Goal: Find specific page/section: Find specific page/section

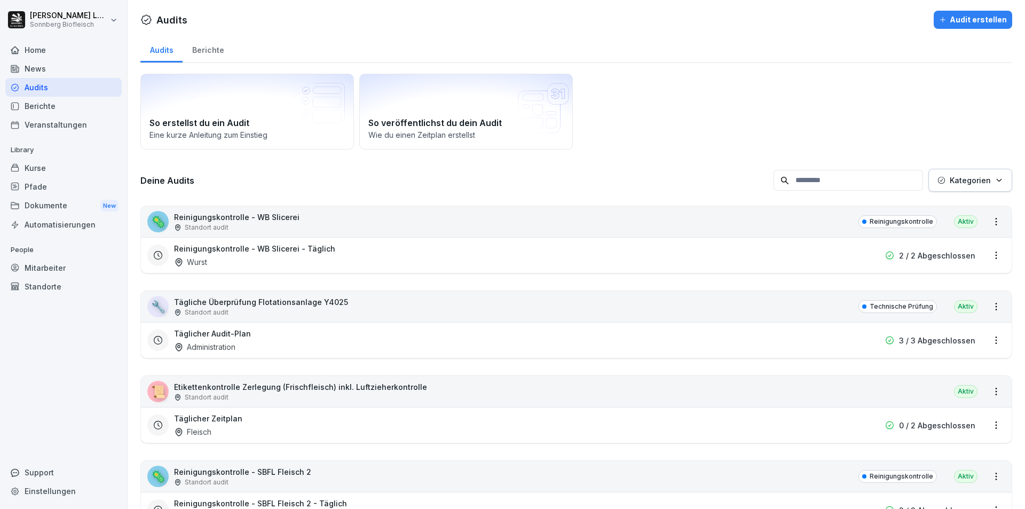
click at [807, 177] on input at bounding box center [847, 180] width 149 height 21
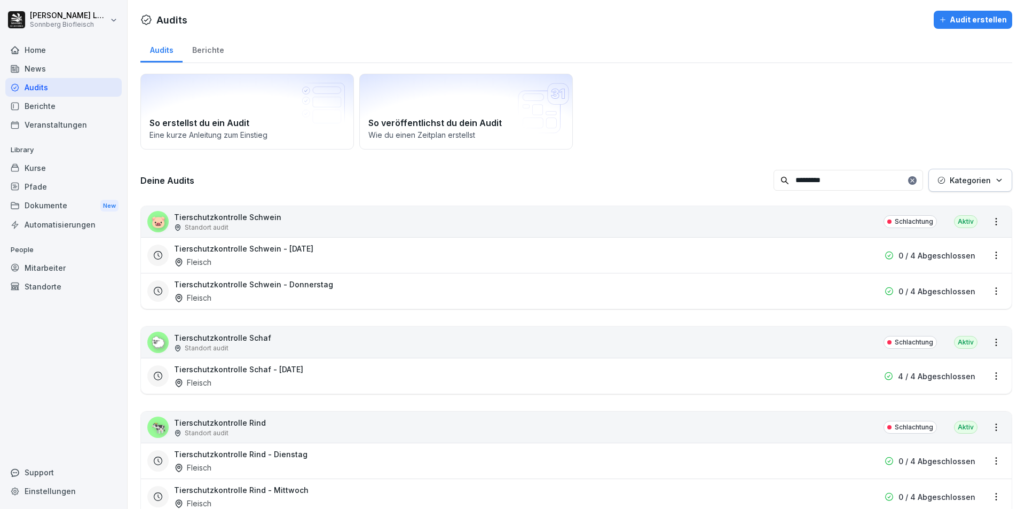
type input "*********"
click at [378, 426] on div "🐄 Tierschutzkontrolle Rind Standort audit Schlachtung [GEOGRAPHIC_DATA]" at bounding box center [576, 426] width 870 height 31
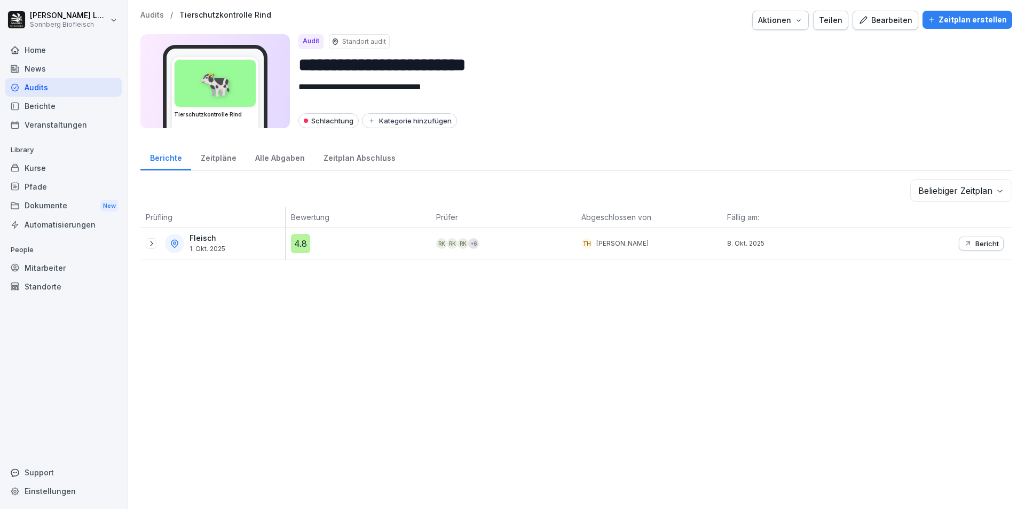
click at [157, 20] on div "Audits / Tierschutzkontrolle Rind Aktionen Teilen Bearbeiten Zeitplan erstellen" at bounding box center [576, 20] width 872 height 19
click at [154, 17] on p "Audits" at bounding box center [151, 15] width 23 height 9
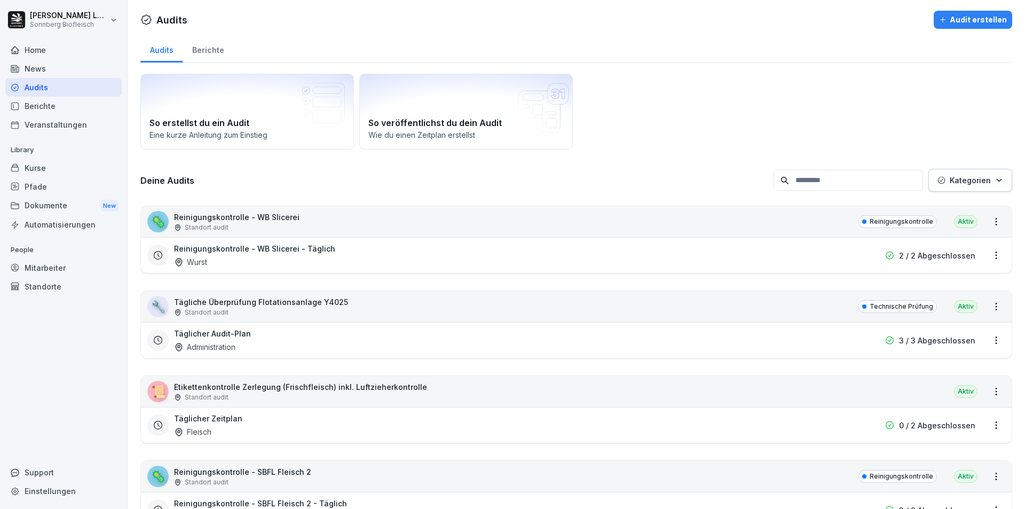
click at [306, 395] on div "Standort audit" at bounding box center [300, 397] width 253 height 10
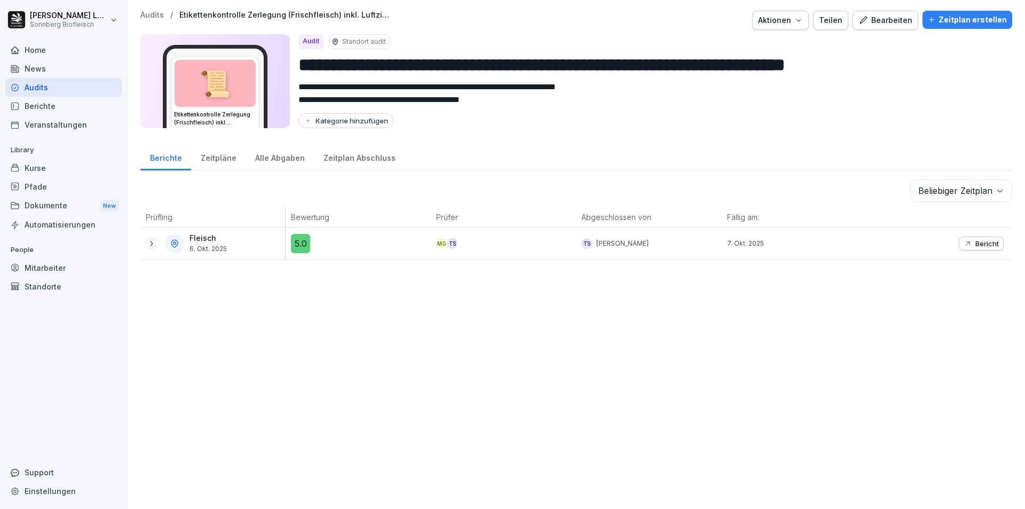
click at [153, 240] on icon at bounding box center [151, 243] width 9 height 9
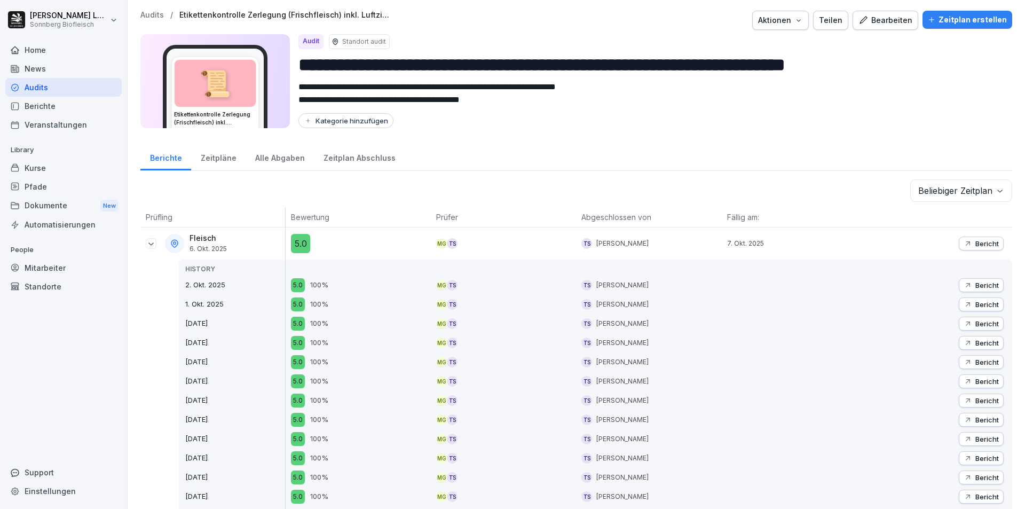
click at [153, 240] on icon at bounding box center [151, 243] width 9 height 9
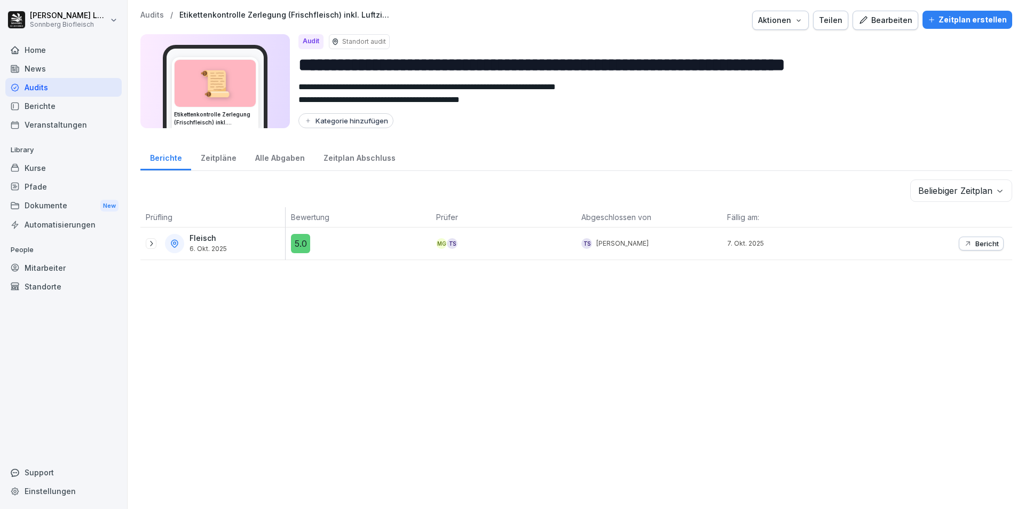
click at [975, 239] on p "Bericht" at bounding box center [986, 243] width 23 height 9
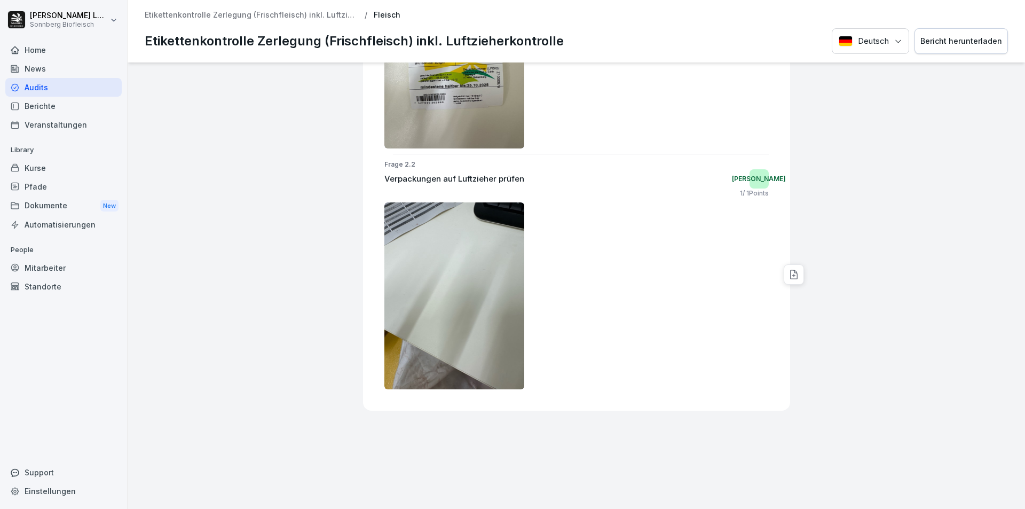
scroll to position [502, 0]
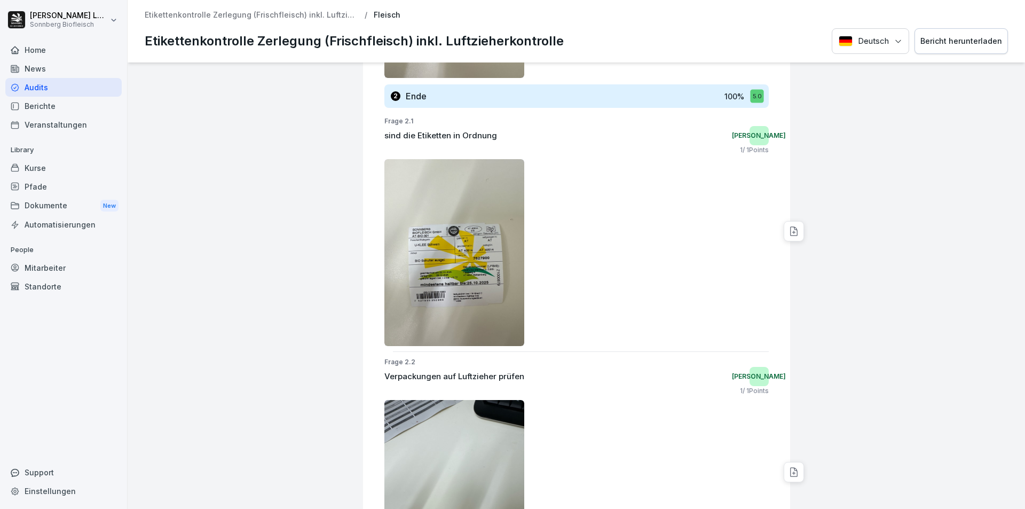
click at [306, 13] on p "Etikettenkontrolle Zerlegung (Frischfleisch) inkl. Luftzieherkontrolle" at bounding box center [251, 15] width 213 height 9
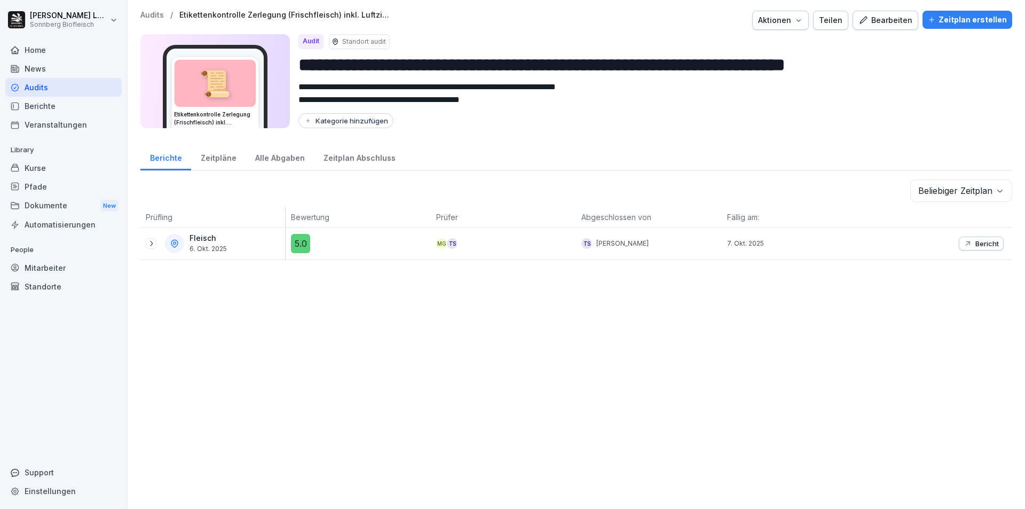
click at [143, 15] on p "Audits" at bounding box center [151, 15] width 23 height 9
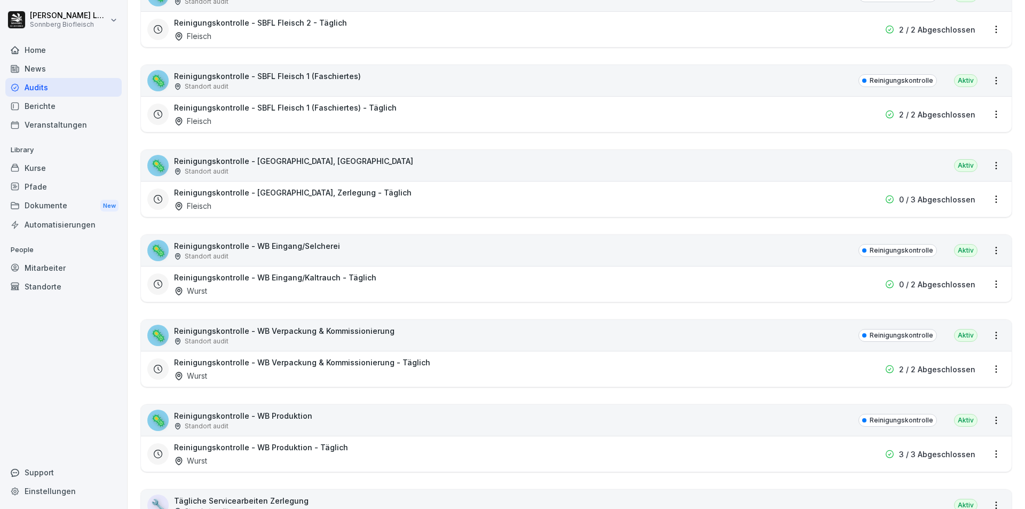
scroll to position [640, 0]
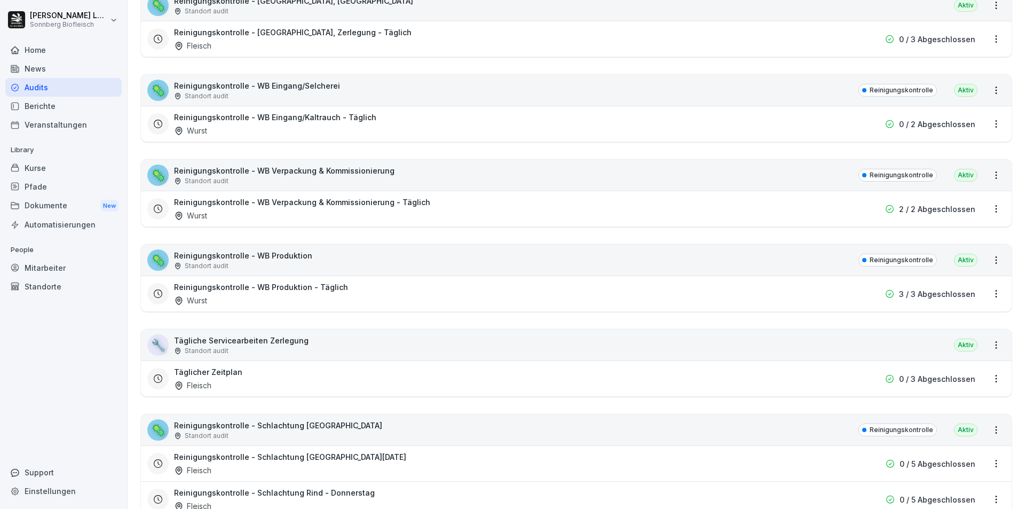
click at [311, 269] on div "🦠 Reinigungskontrolle - WB Produktion Standort audit Reinigungskontrolle Aktiv" at bounding box center [576, 259] width 870 height 31
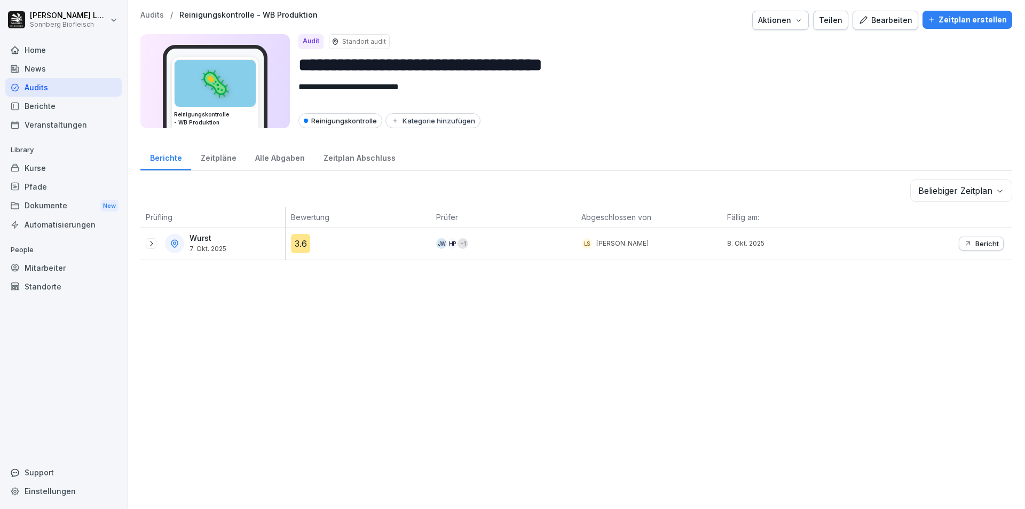
click at [963, 242] on icon "button" at bounding box center [967, 243] width 9 height 9
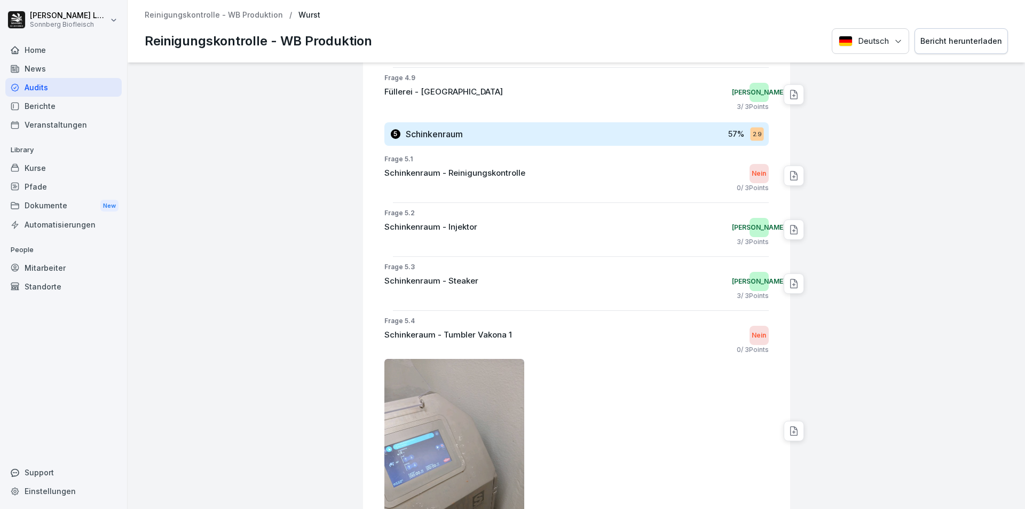
scroll to position [1868, 0]
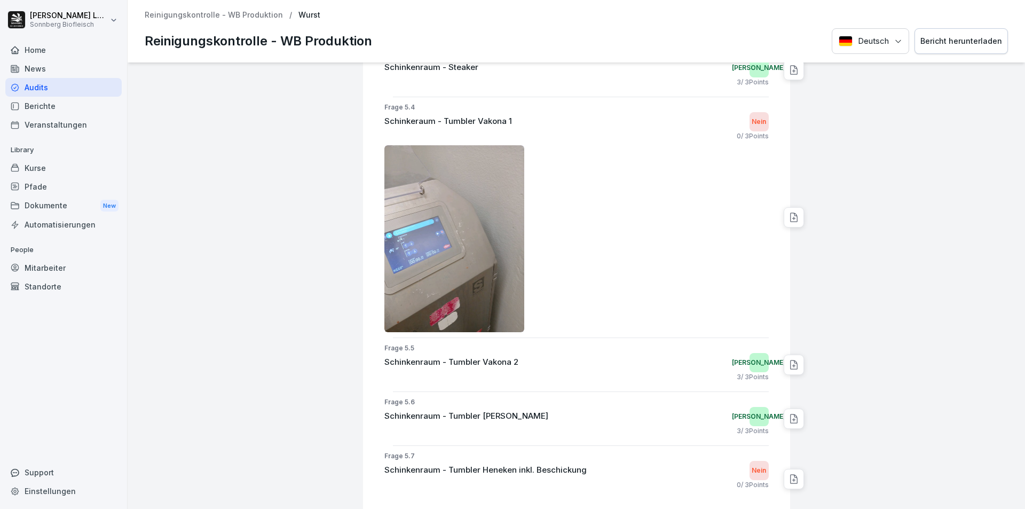
click at [482, 263] on img at bounding box center [454, 238] width 140 height 187
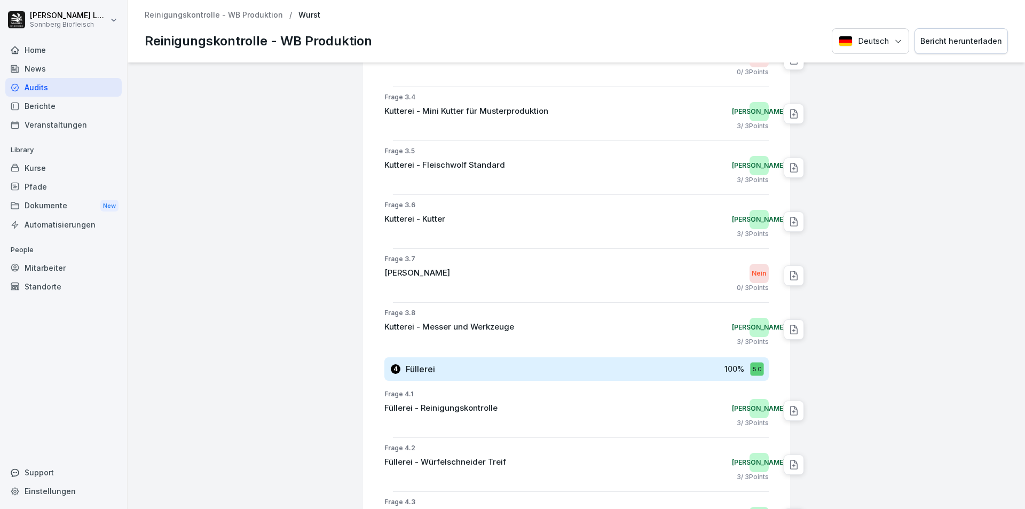
scroll to position [961, 0]
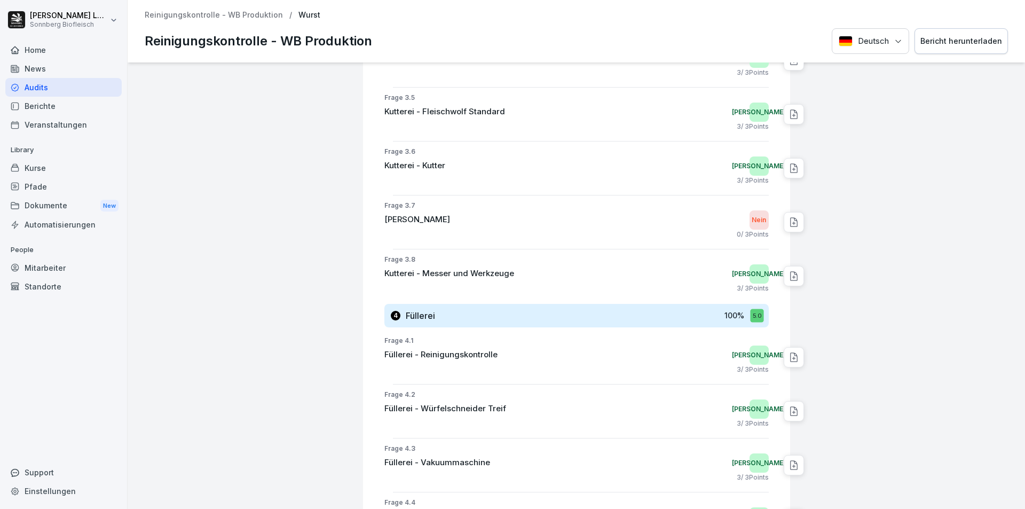
click at [232, 15] on p "Reinigungskontrolle - WB Produktion" at bounding box center [214, 15] width 138 height 9
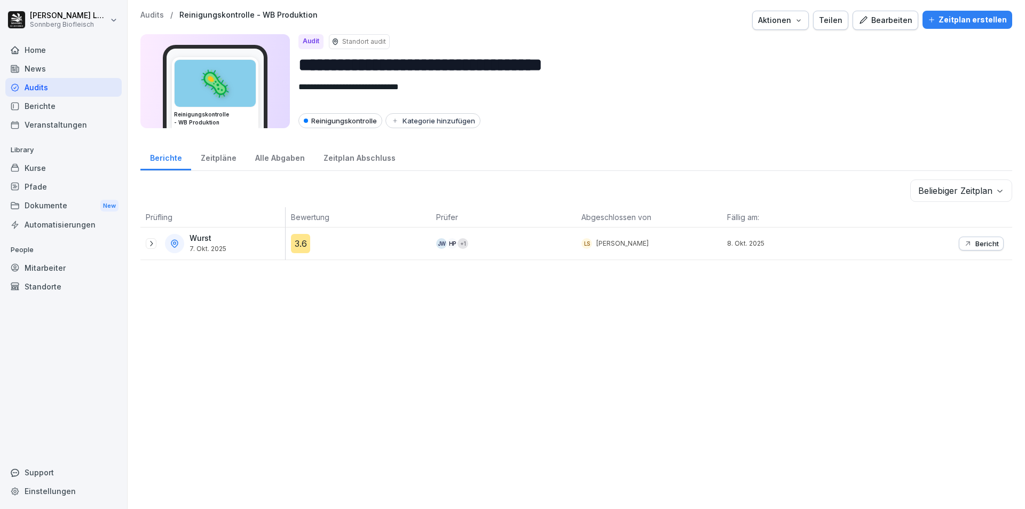
click at [152, 244] on icon at bounding box center [151, 243] width 3 height 5
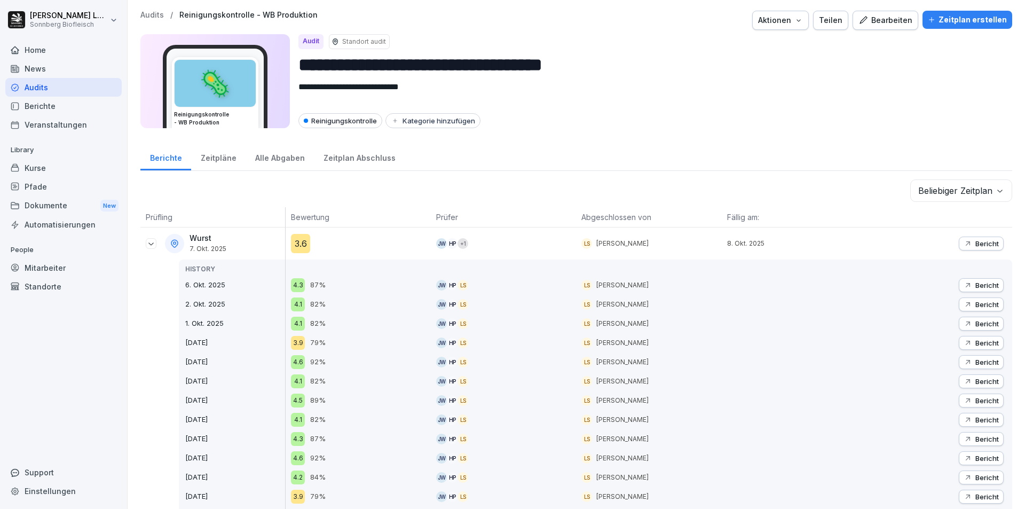
click at [153, 245] on icon at bounding box center [151, 243] width 9 height 9
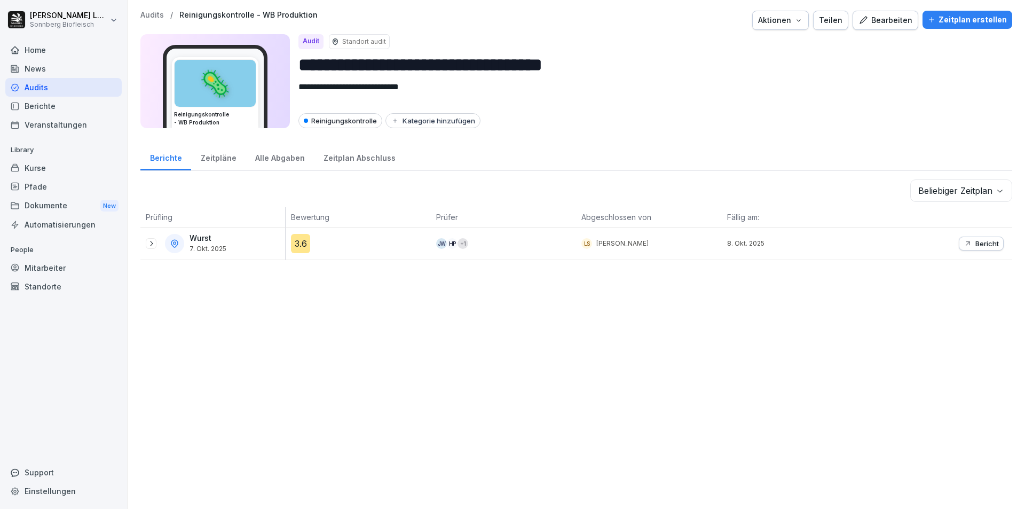
click at [156, 12] on p "Audits" at bounding box center [151, 15] width 23 height 9
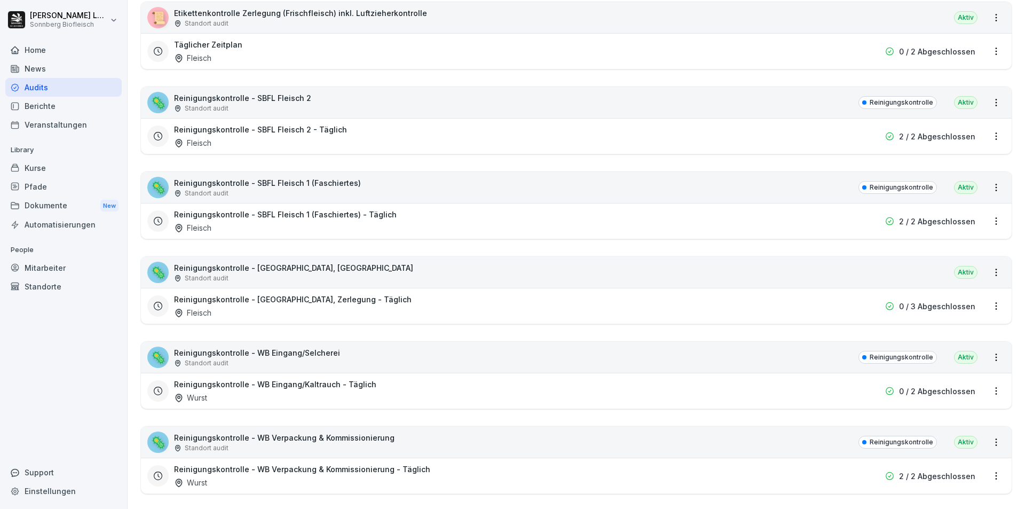
scroll to position [320, 0]
